Goal: Check status

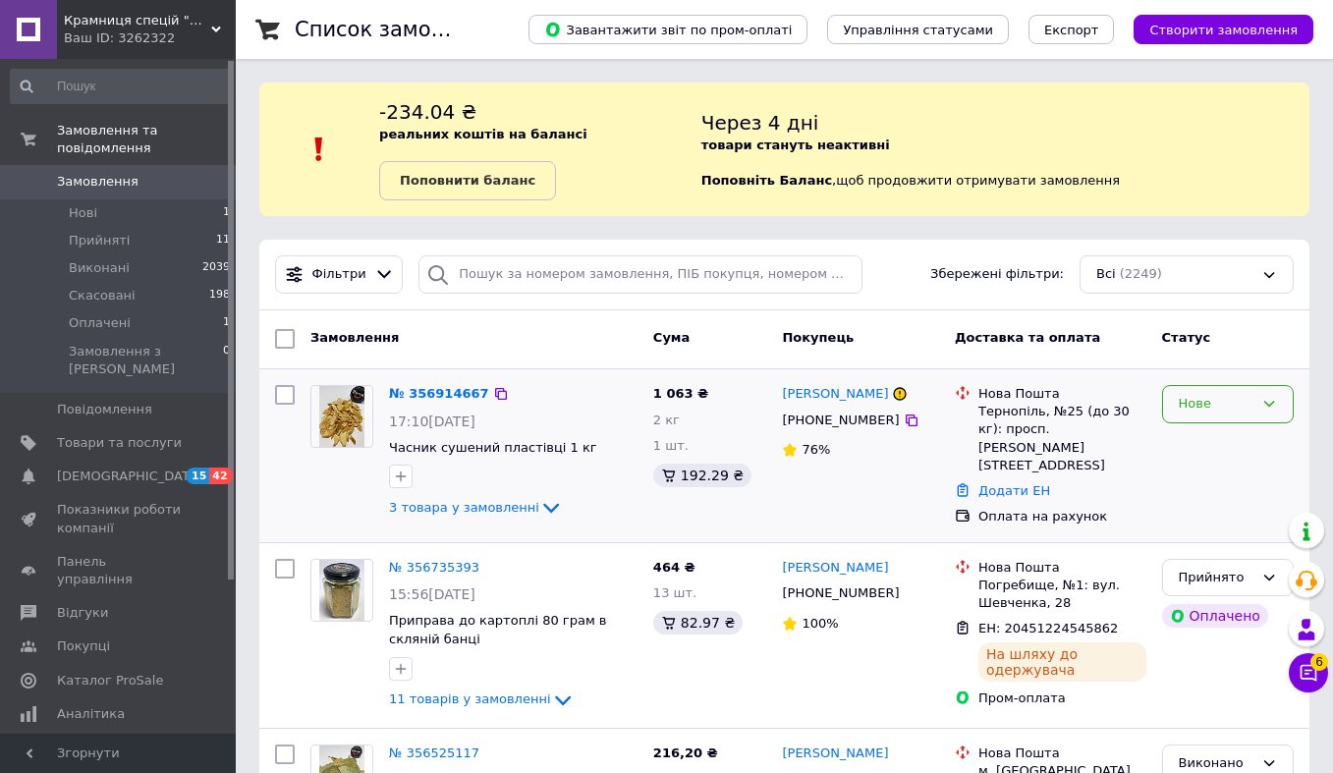
click at [1233, 410] on div "Нове" at bounding box center [1216, 404] width 75 height 21
click at [1220, 450] on li "Прийнято" at bounding box center [1228, 445] width 130 height 36
click at [543, 501] on icon at bounding box center [551, 508] width 24 height 24
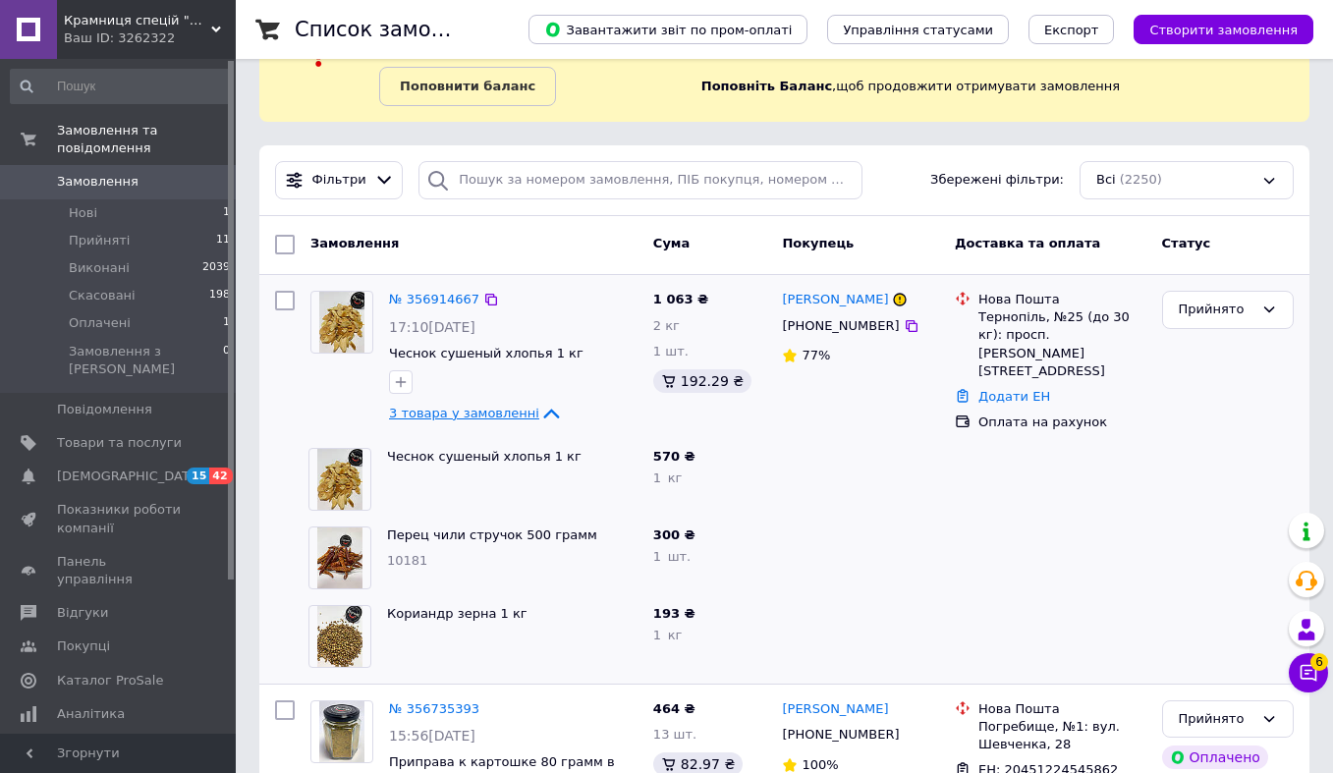
scroll to position [117, 0]
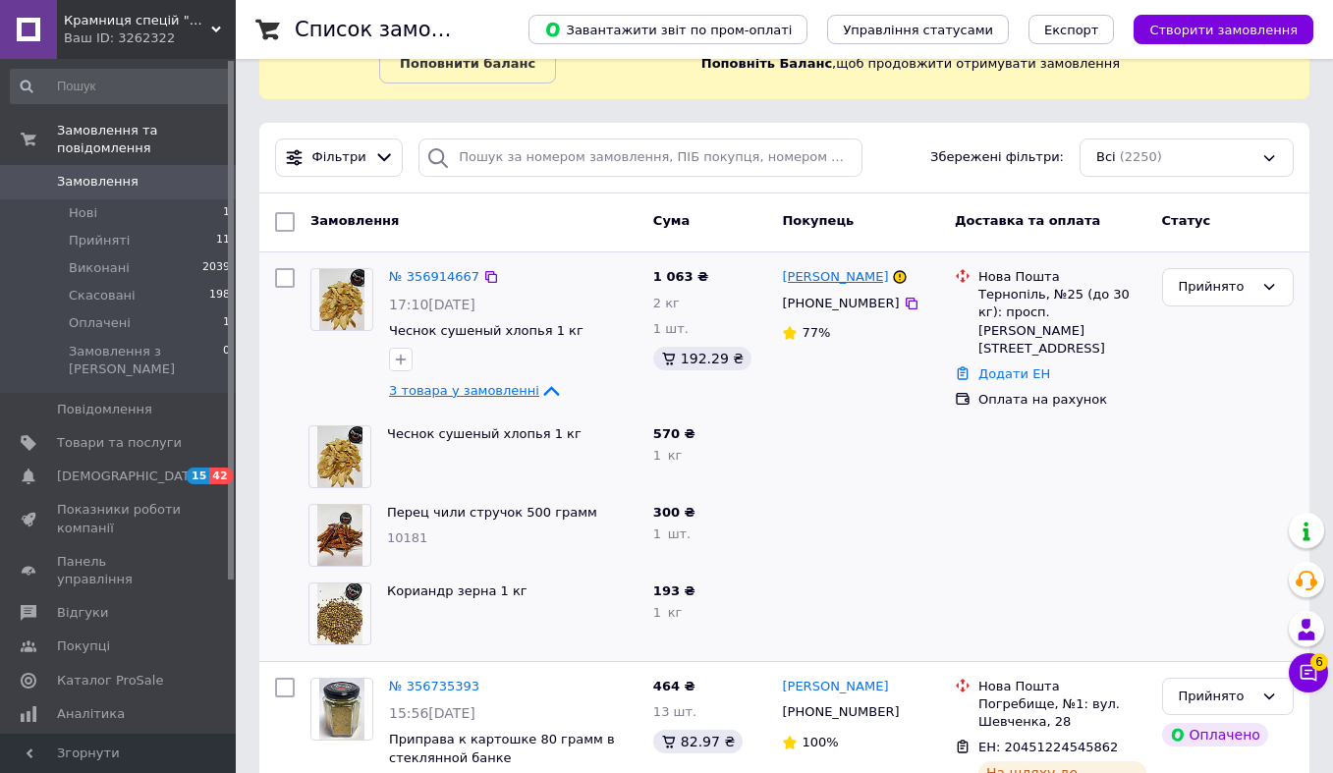
click at [807, 277] on link "[PERSON_NAME]" at bounding box center [835, 277] width 106 height 19
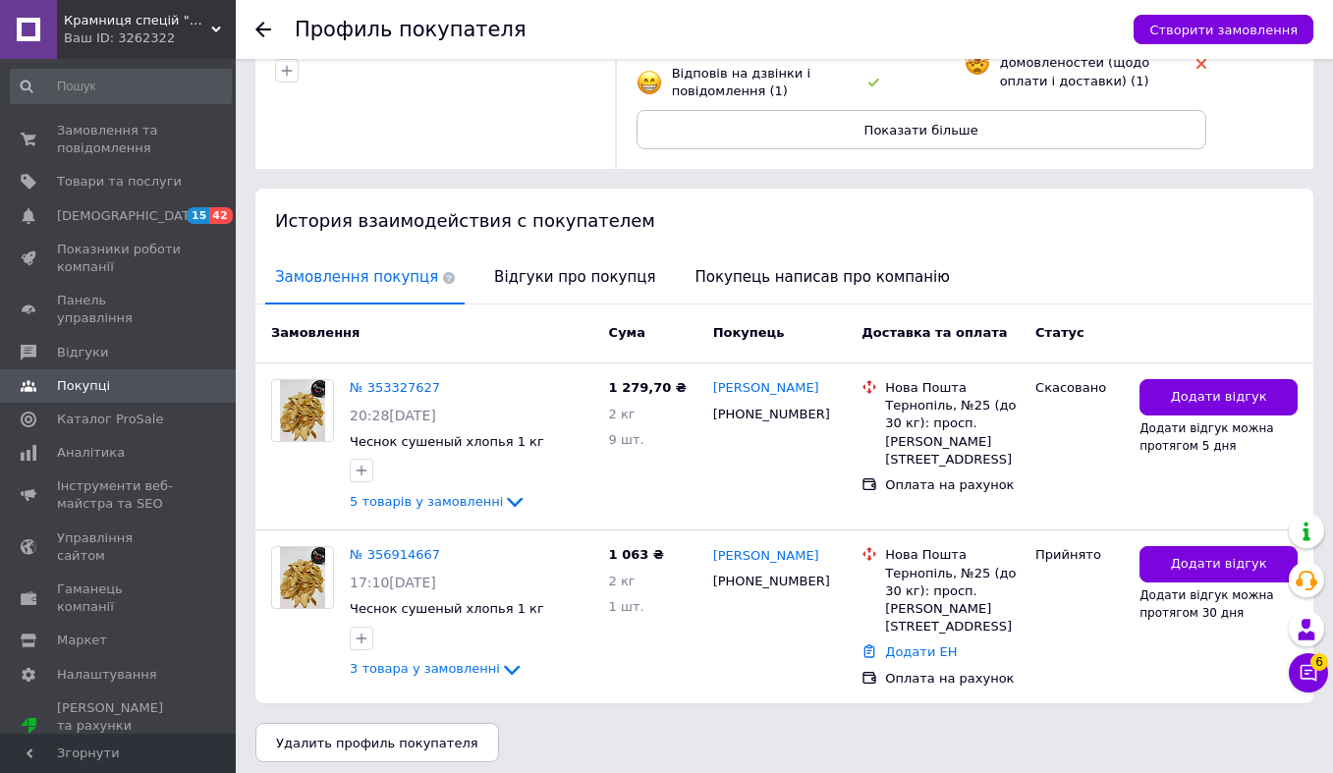
scroll to position [270, 0]
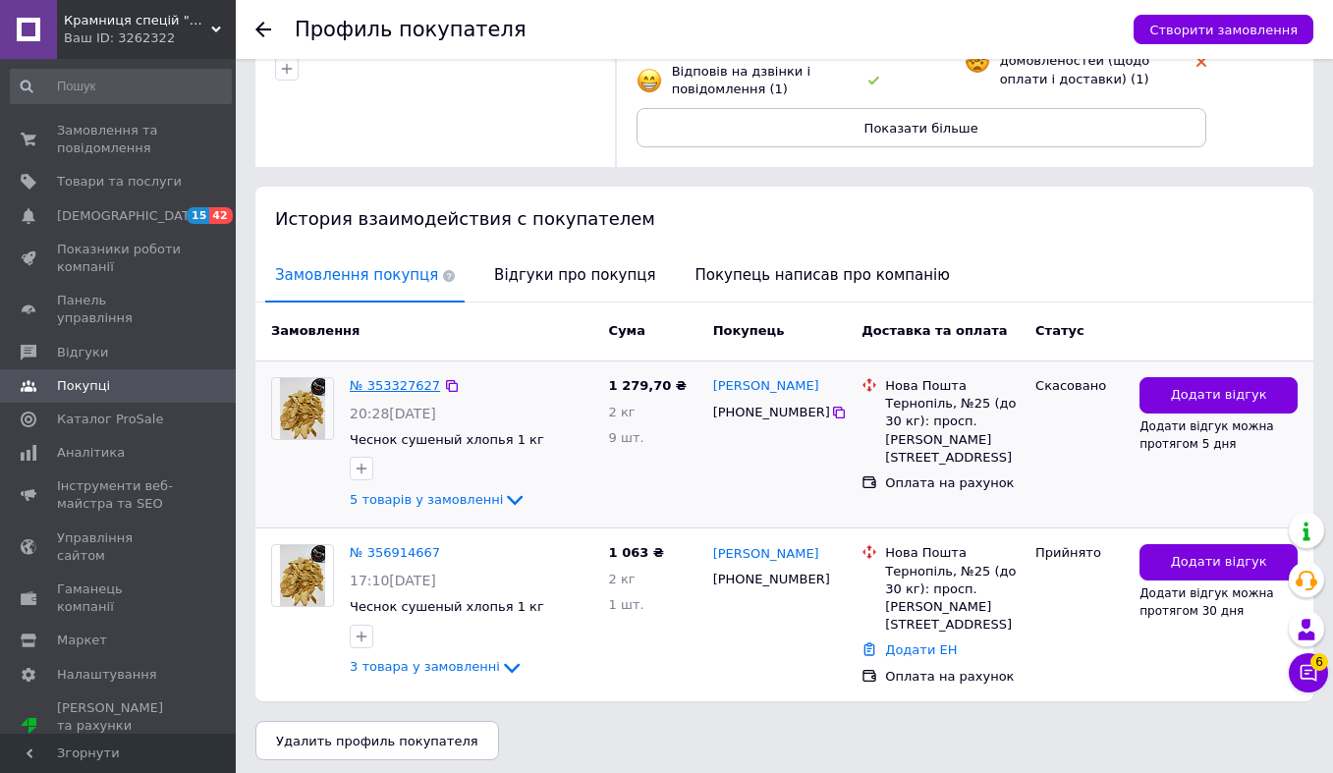
click at [392, 386] on link "№ 353327627" at bounding box center [395, 385] width 90 height 15
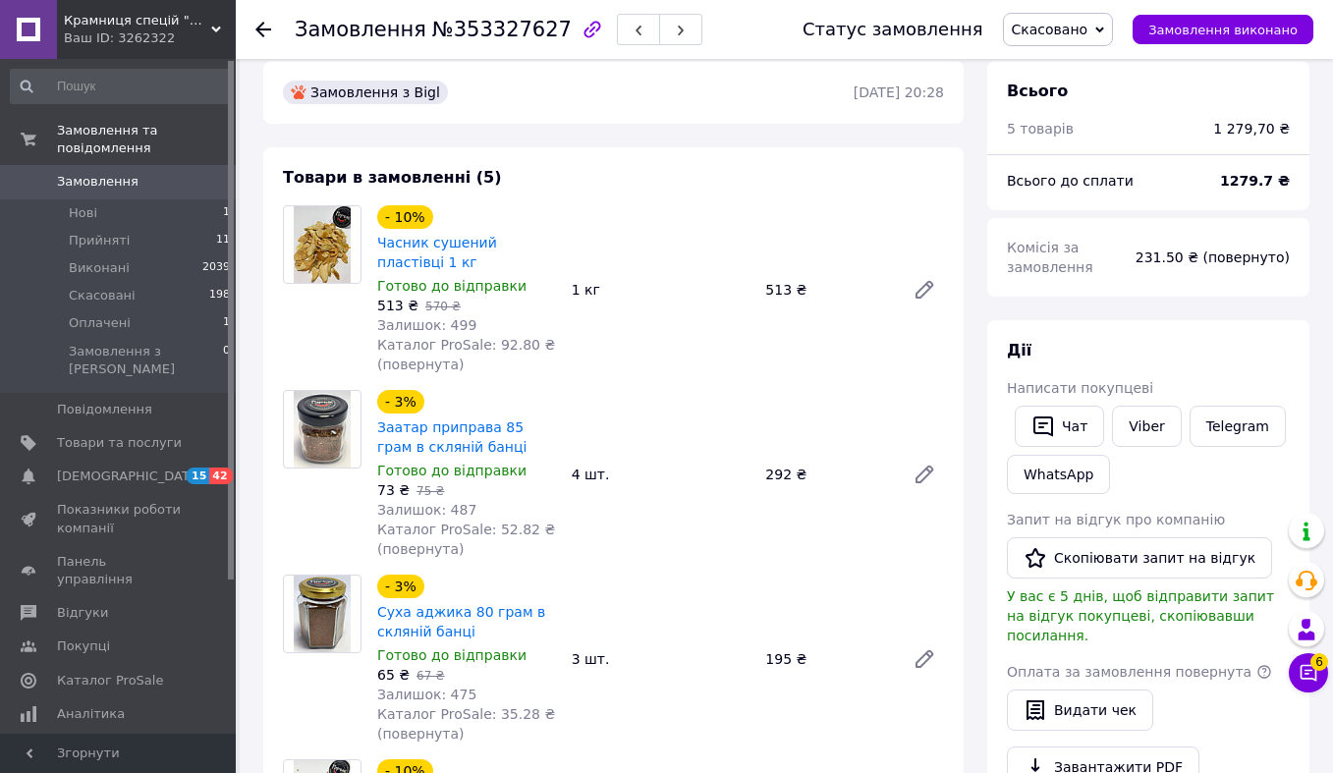
scroll to position [83, 0]
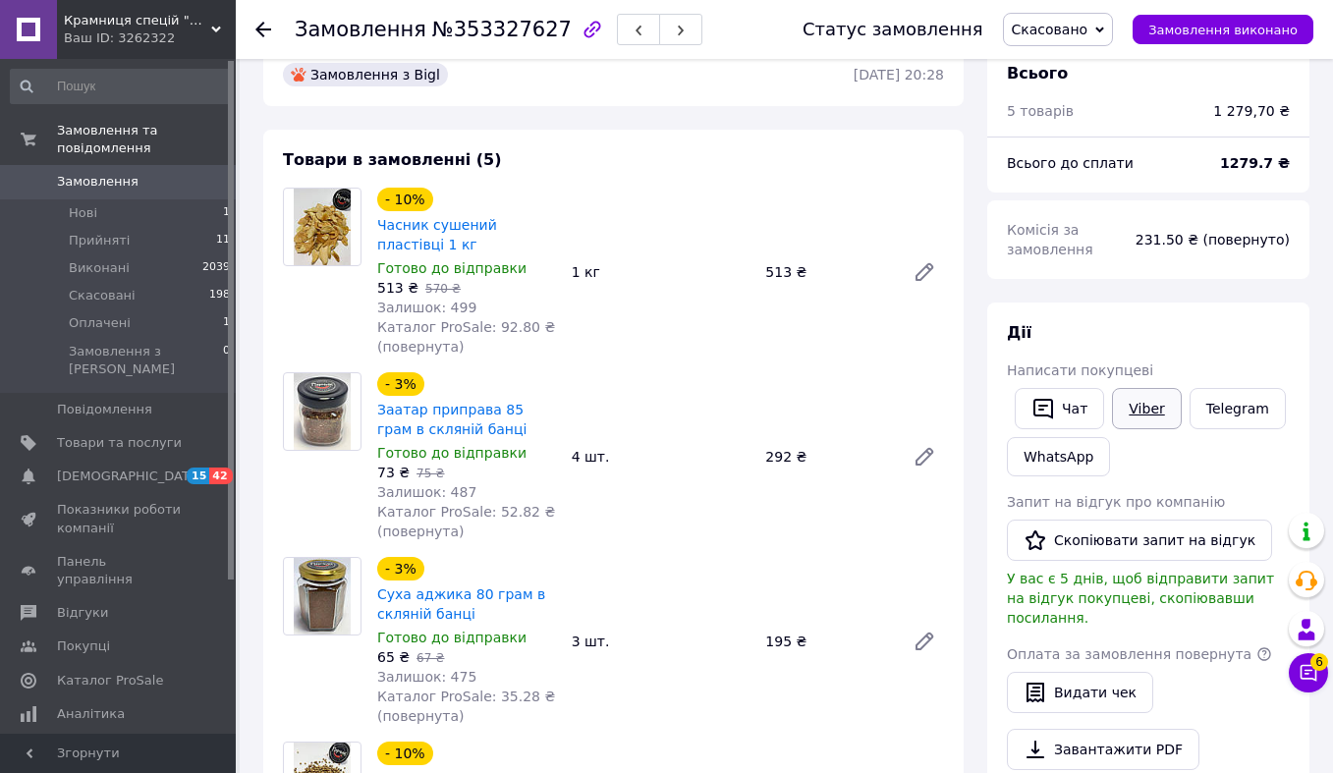
click at [1148, 406] on link "Viber" at bounding box center [1146, 408] width 69 height 41
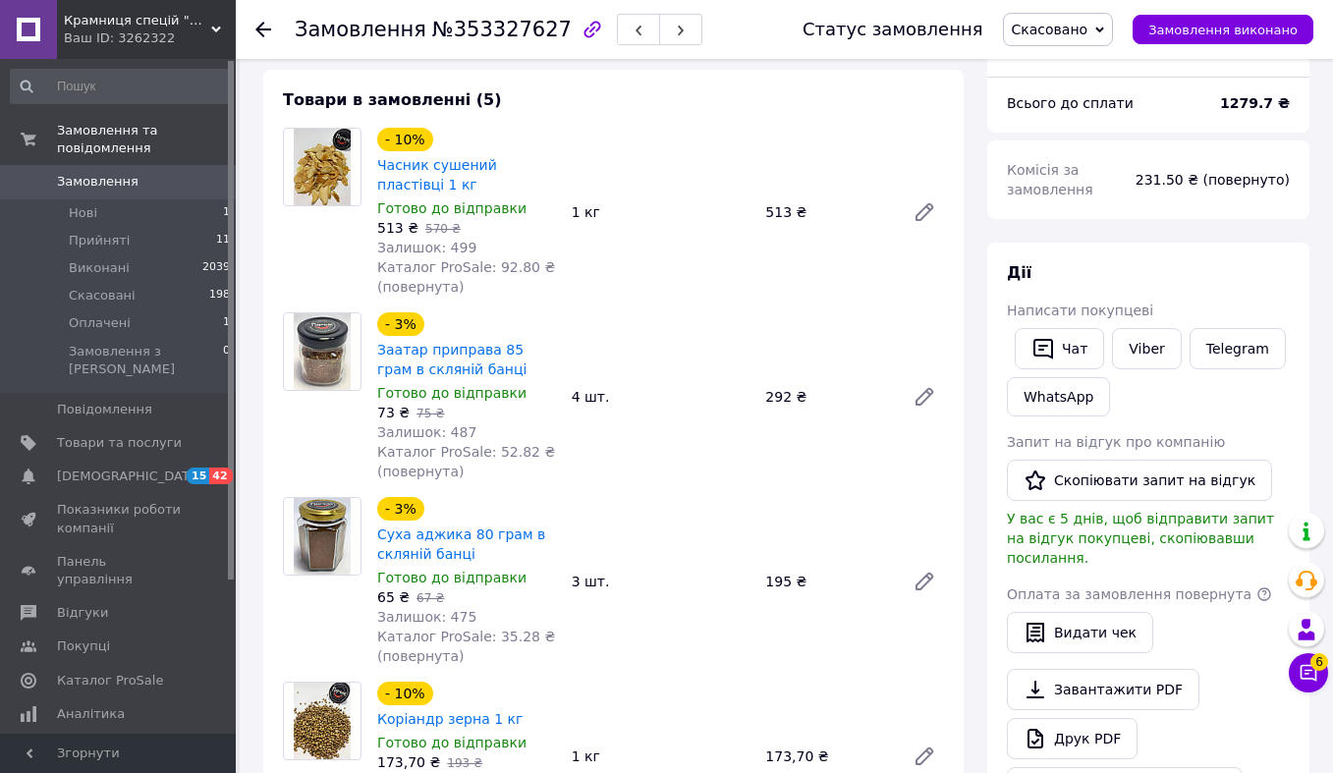
scroll to position [143, 0]
